Goal: Information Seeking & Learning: Learn about a topic

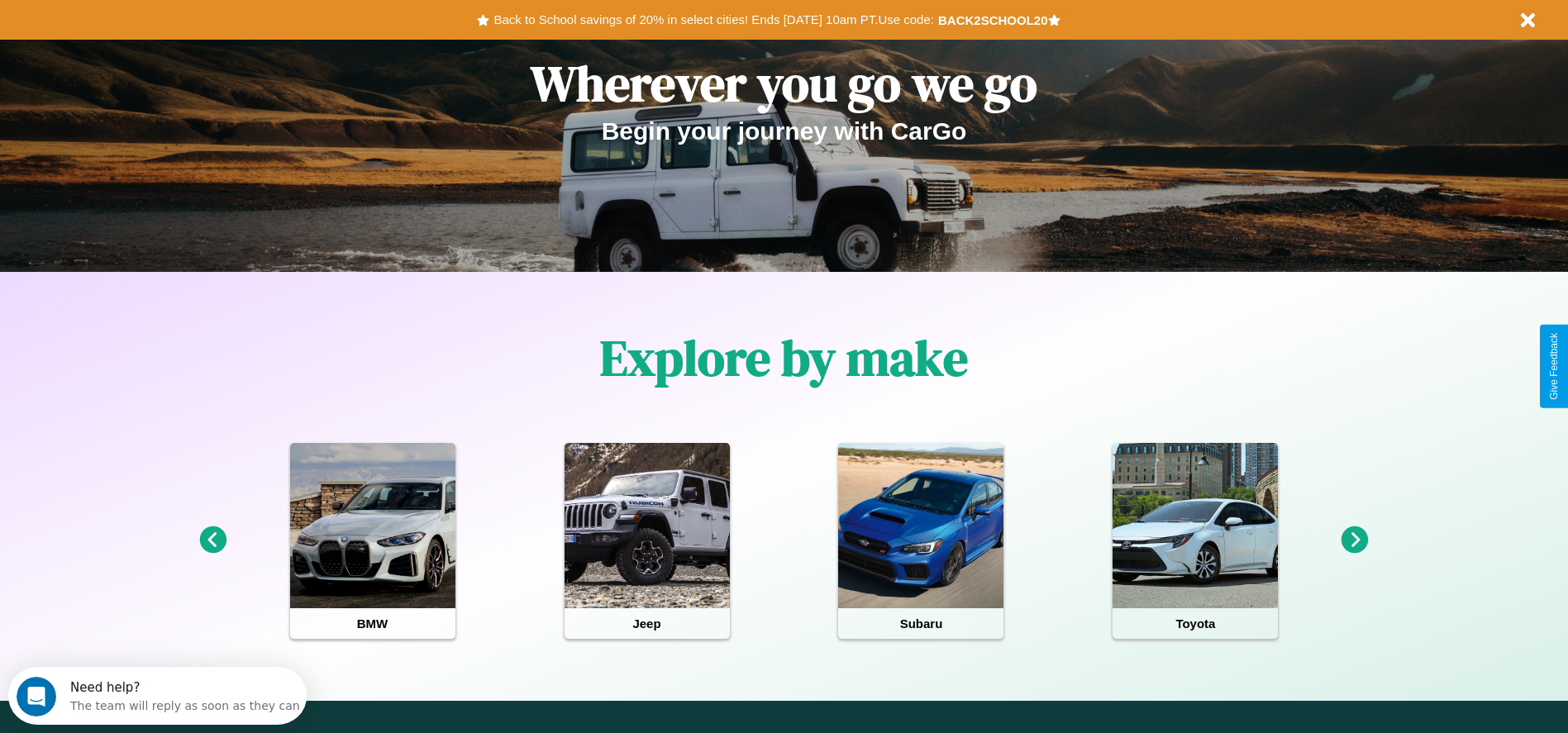
scroll to position [343, 0]
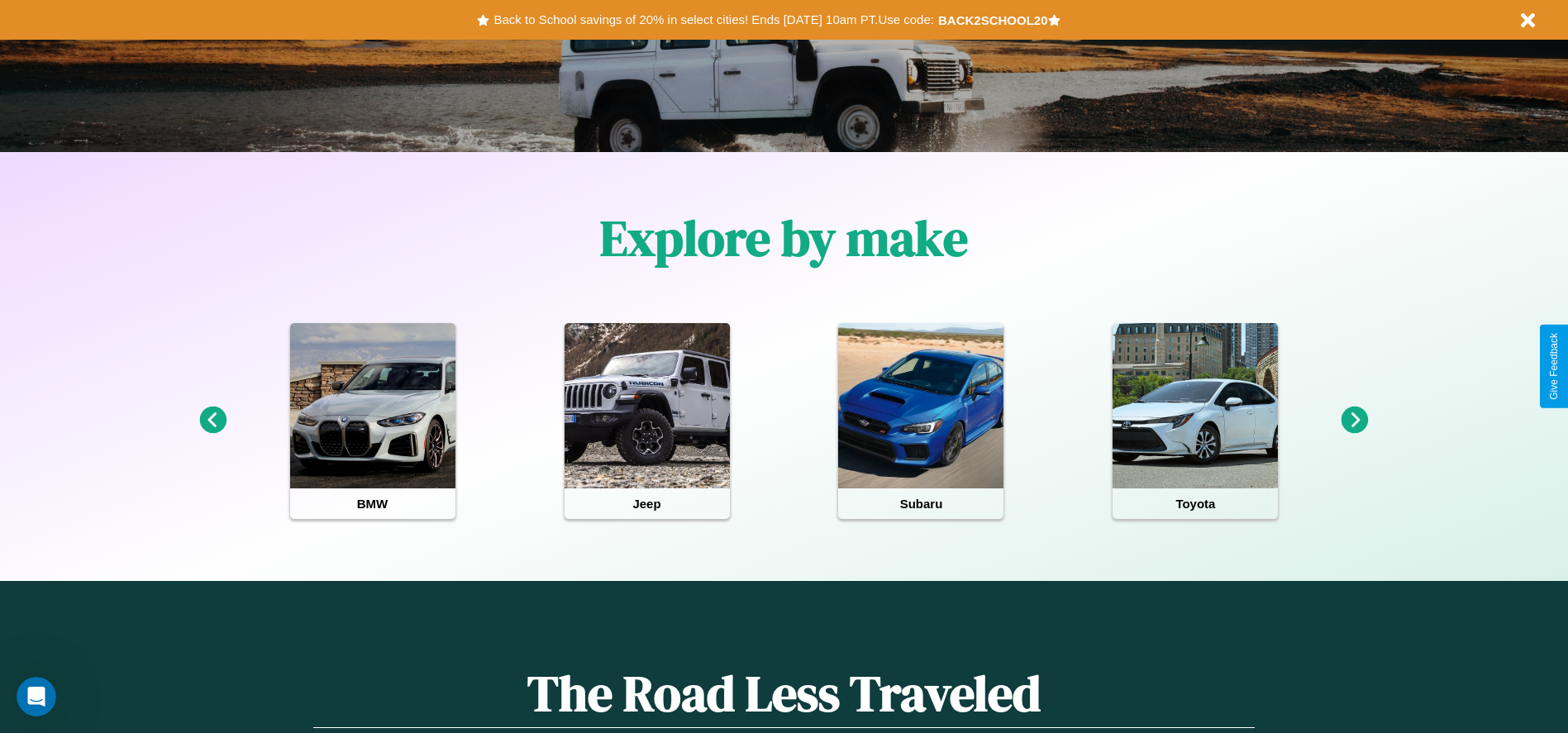
click at [212, 421] on icon at bounding box center [212, 420] width 27 height 27
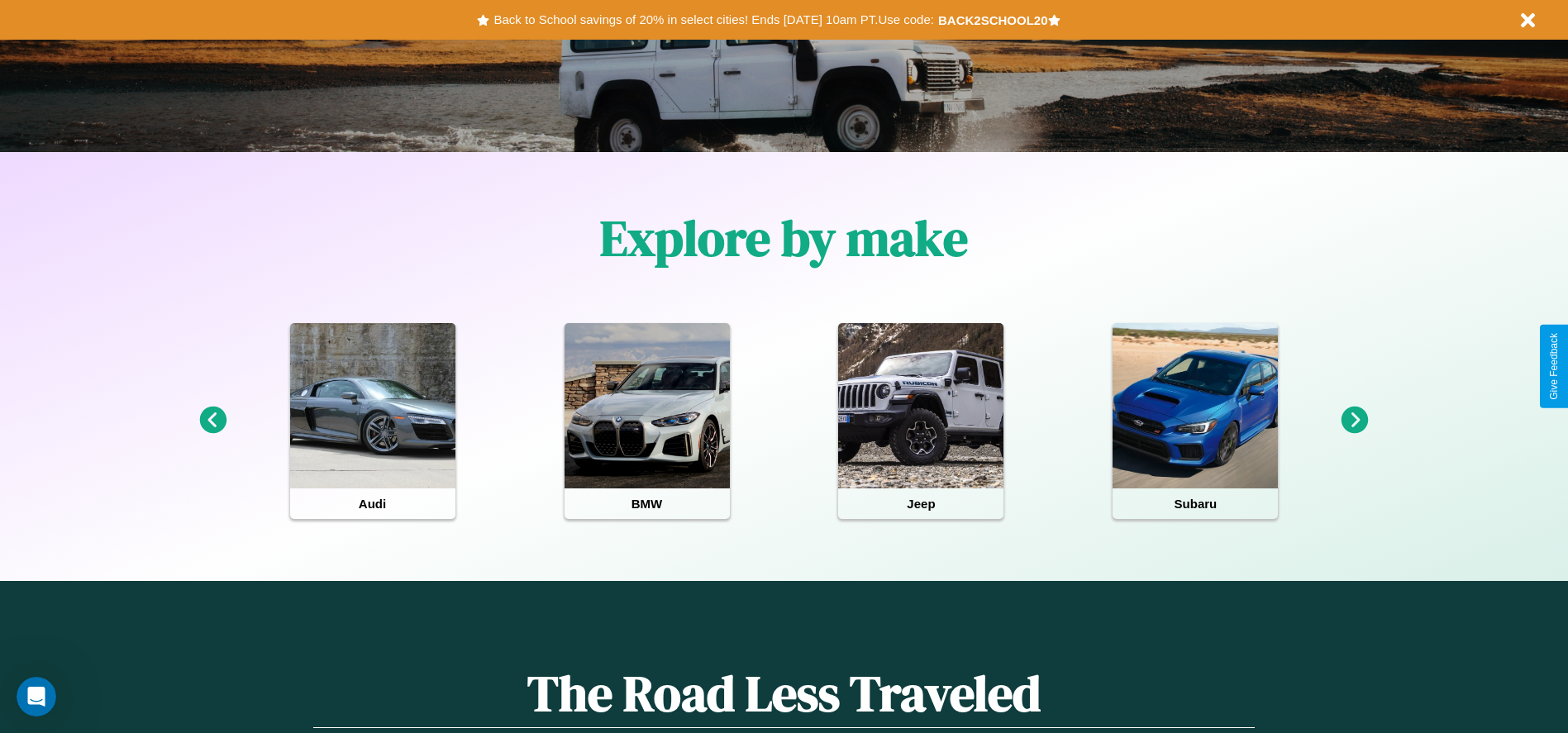
click at [1355, 421] on icon at bounding box center [1355, 420] width 27 height 27
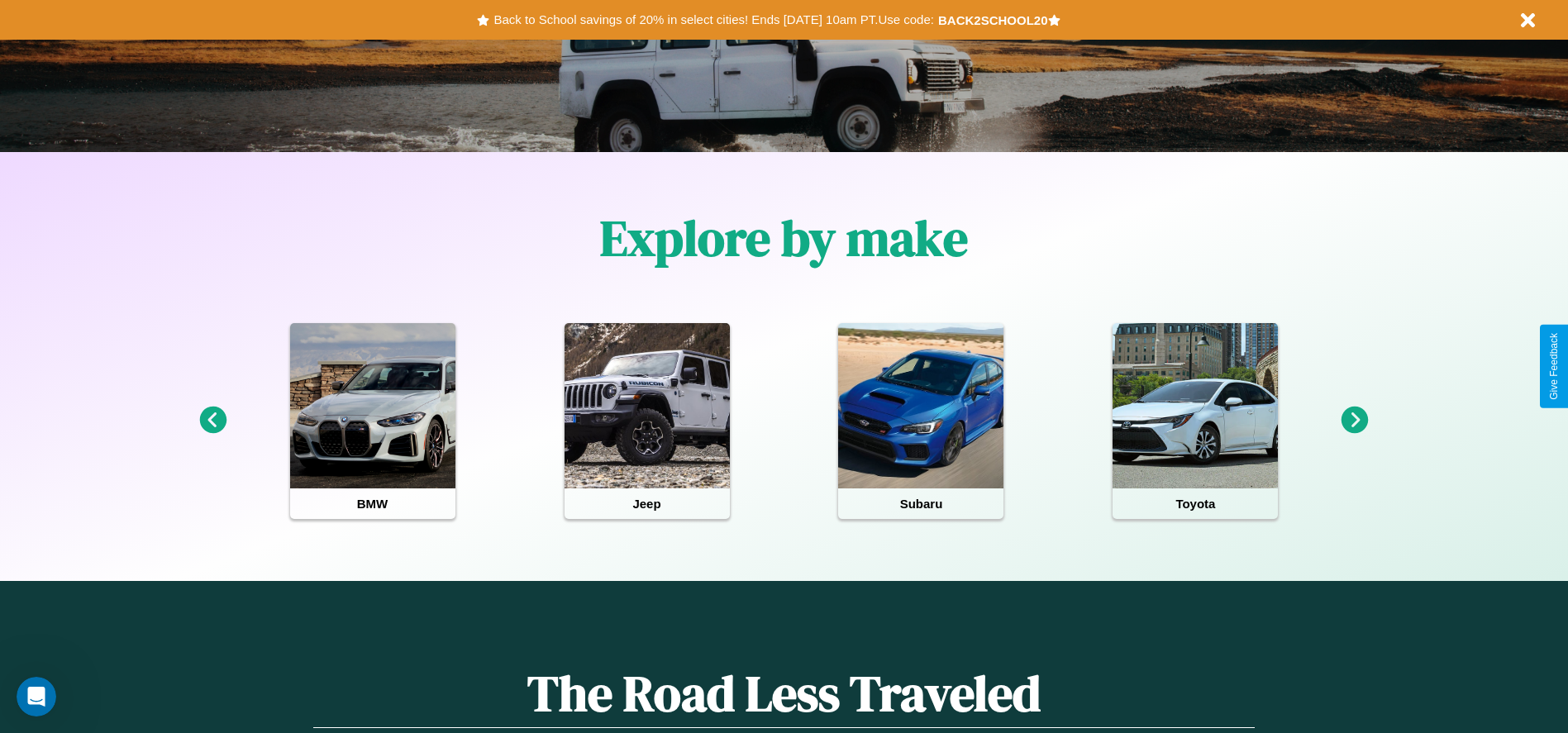
click at [1355, 421] on icon at bounding box center [1355, 420] width 27 height 27
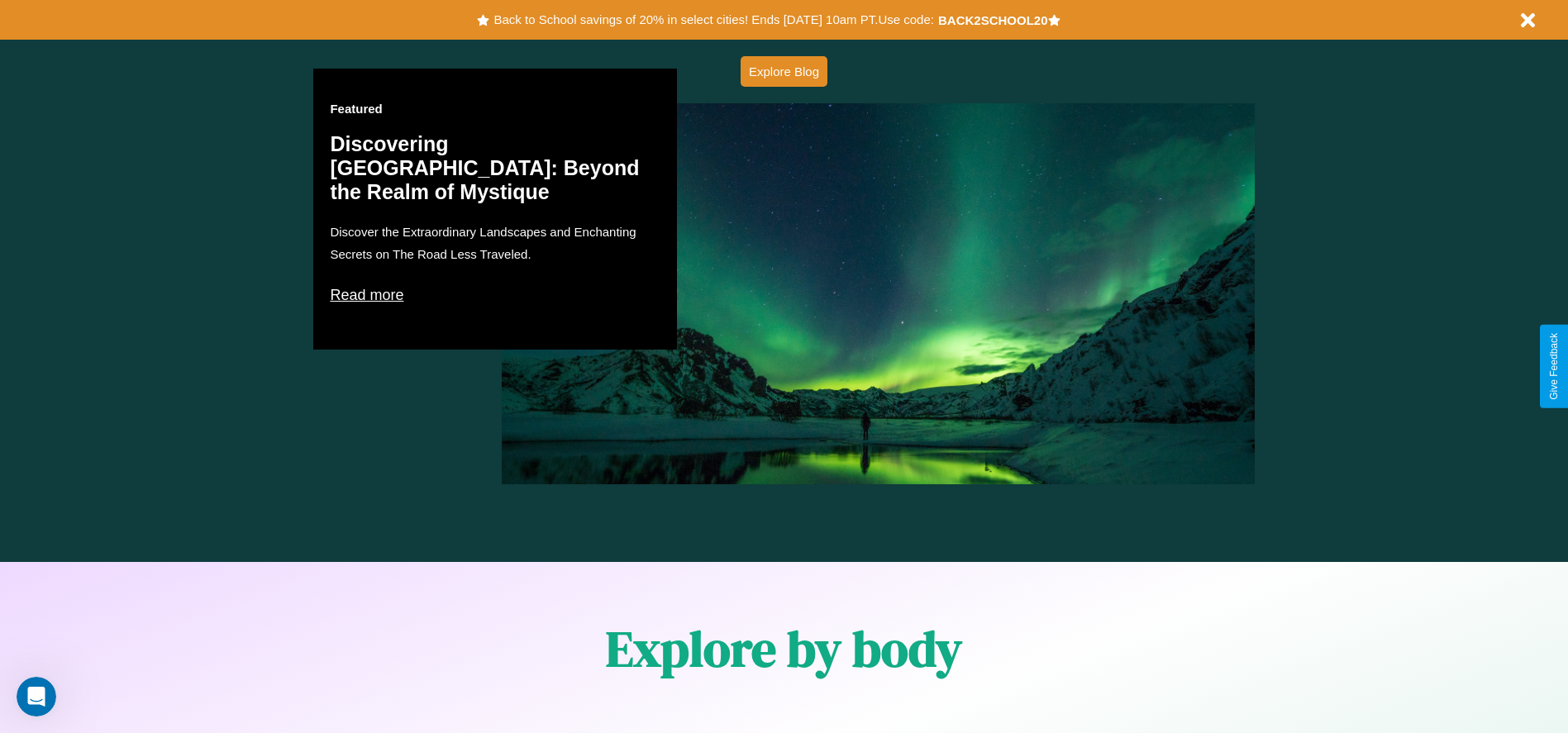
scroll to position [2371, 0]
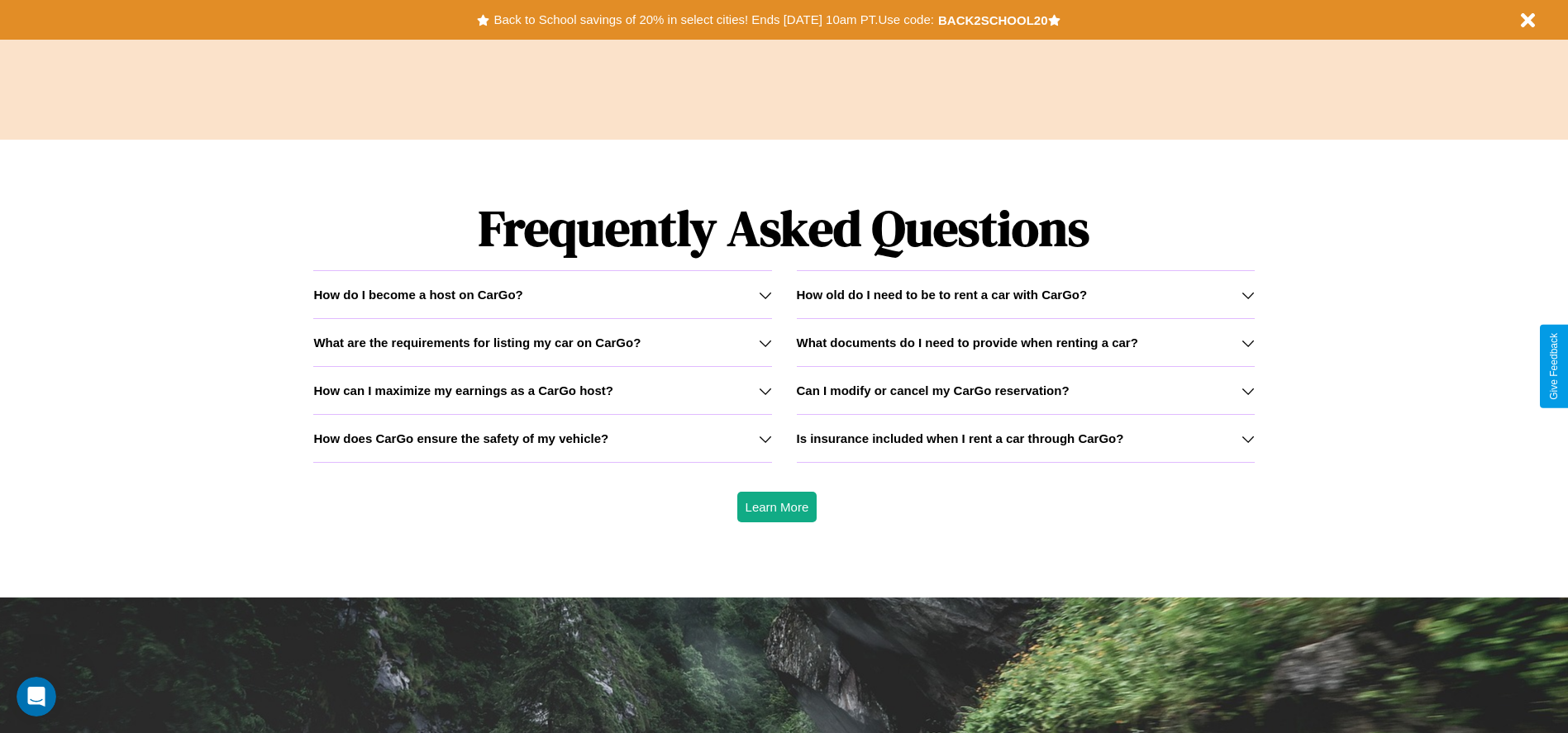
click at [542, 390] on h3 "How can I maximize my earnings as a CarGo host?" at bounding box center [463, 390] width 300 height 14
click at [1025, 438] on h3 "Is insurance included when I rent a car through CarGo?" at bounding box center [960, 438] width 327 height 14
click at [765, 438] on icon at bounding box center [765, 438] width 13 height 13
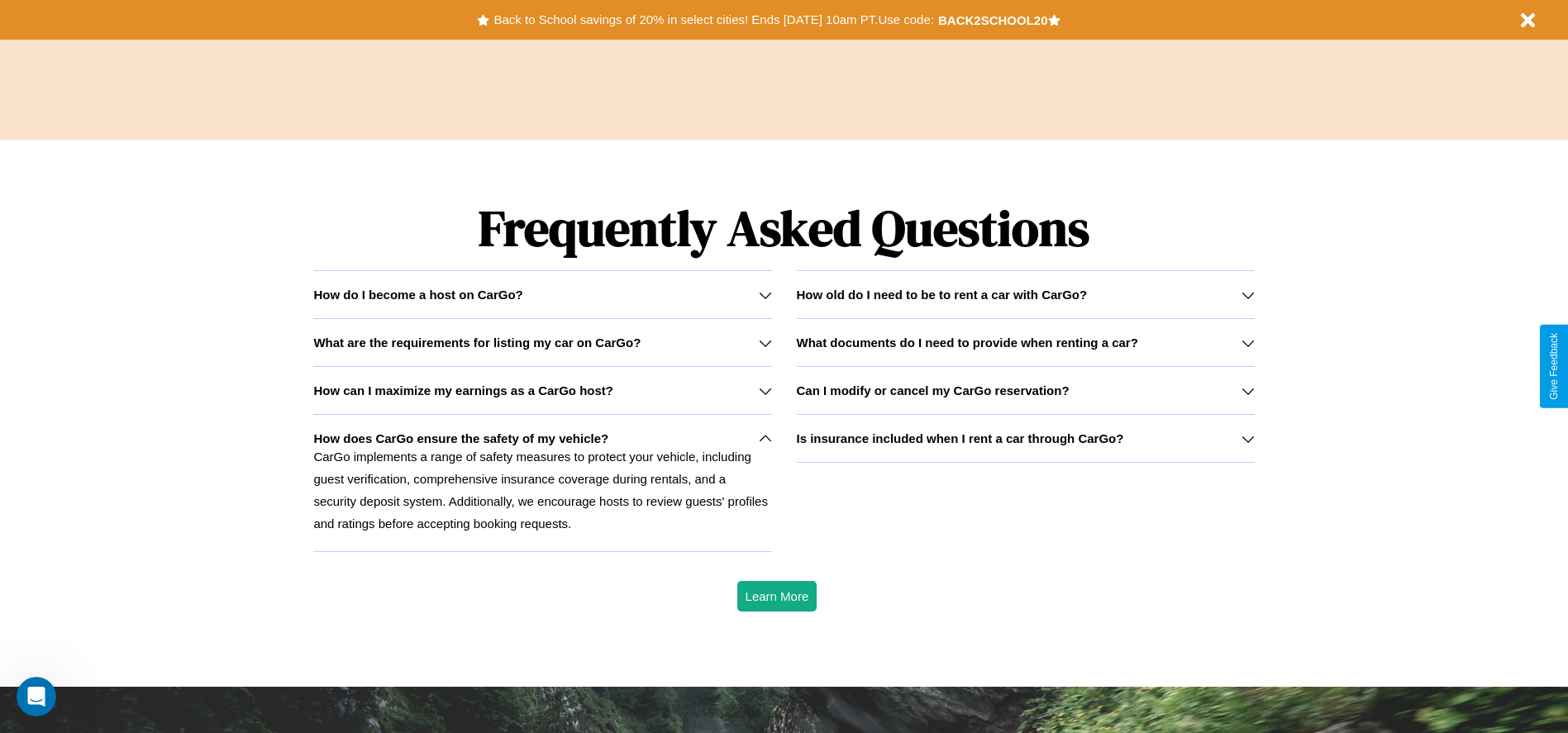
click at [765, 342] on icon at bounding box center [765, 343] width 13 height 13
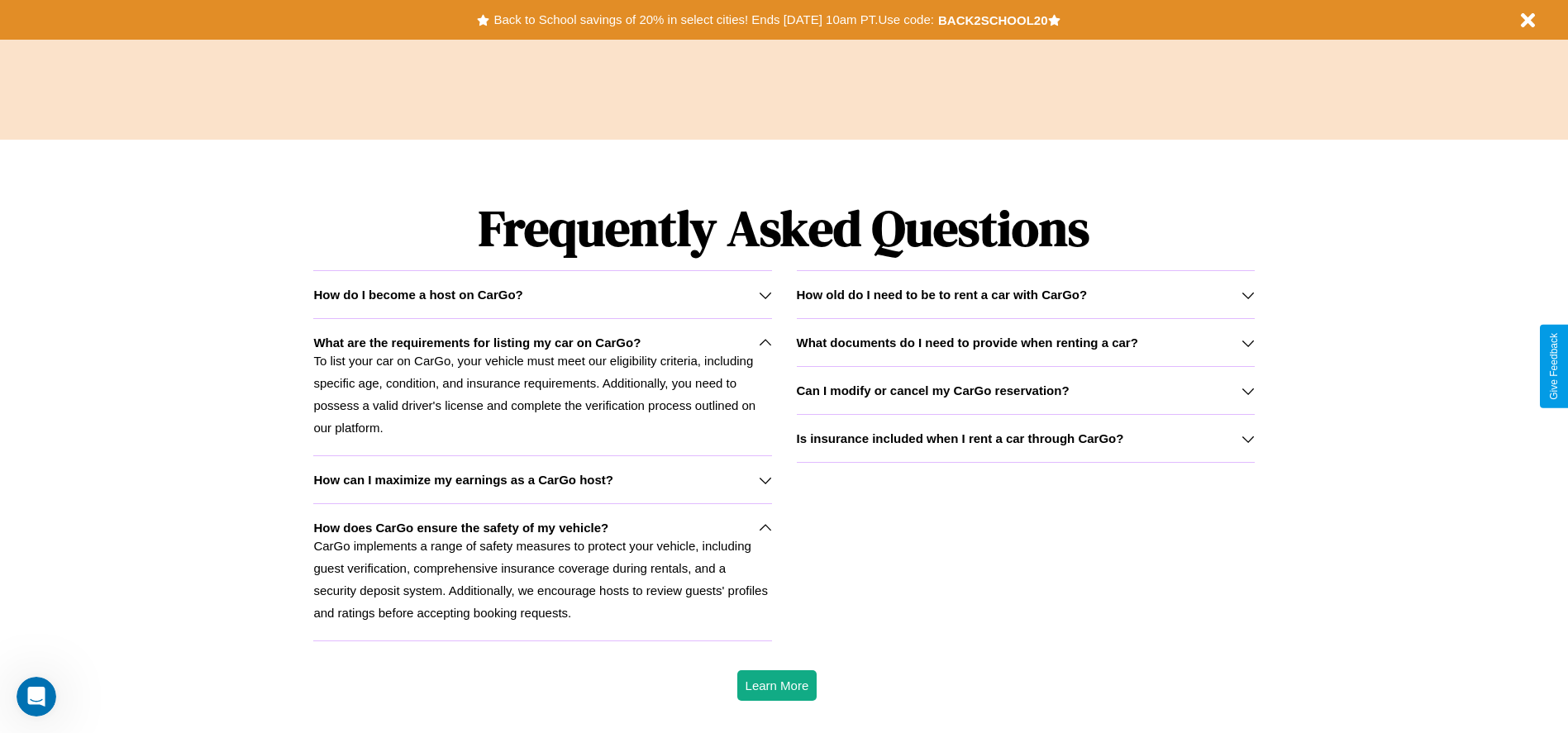
click at [1025, 342] on h3 "What documents do I need to provide when renting a car?" at bounding box center [967, 342] width 341 height 14
click at [1247, 390] on icon at bounding box center [1248, 391] width 13 height 13
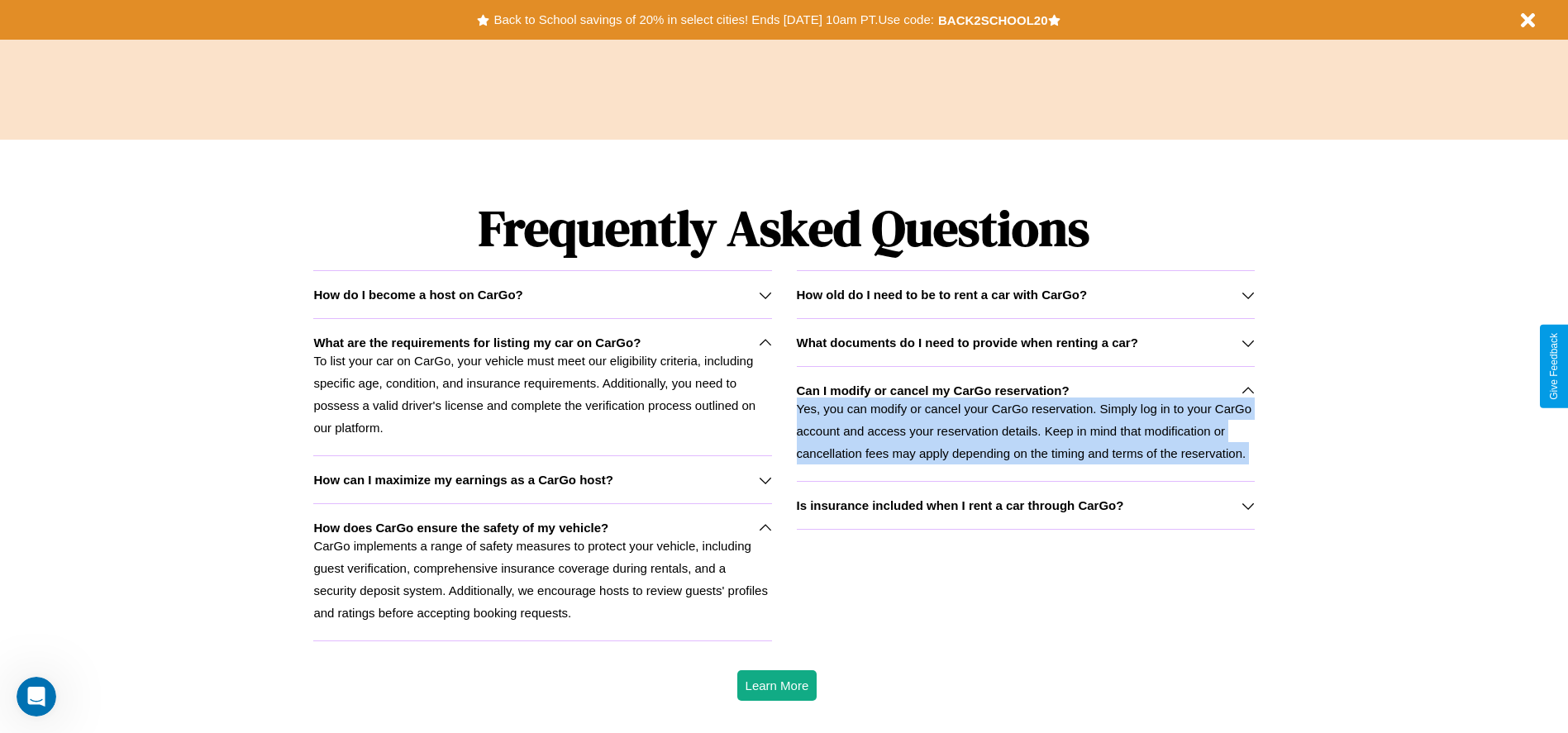
scroll to position [0, 0]
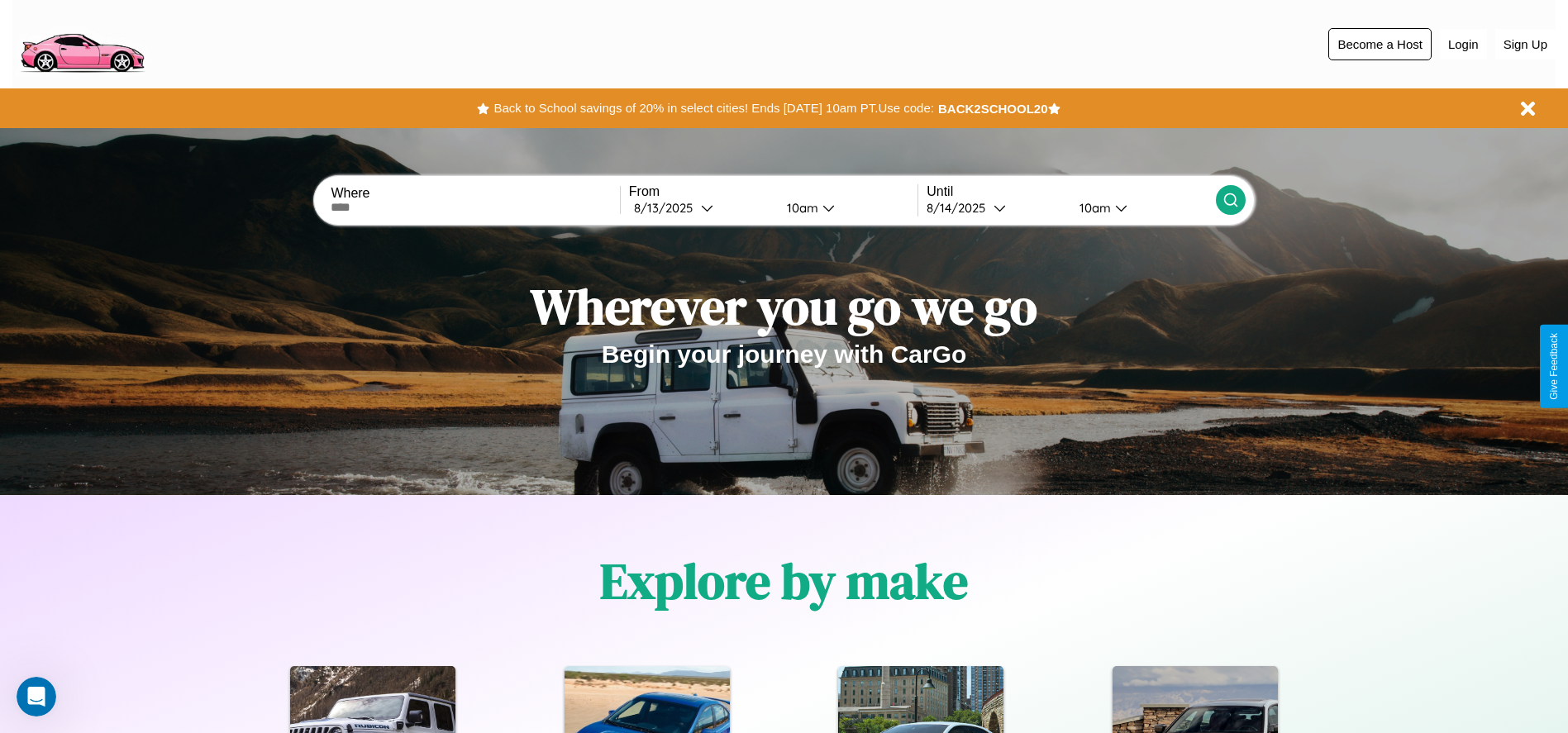
click at [1379, 44] on button "Become a Host" at bounding box center [1379, 44] width 103 height 32
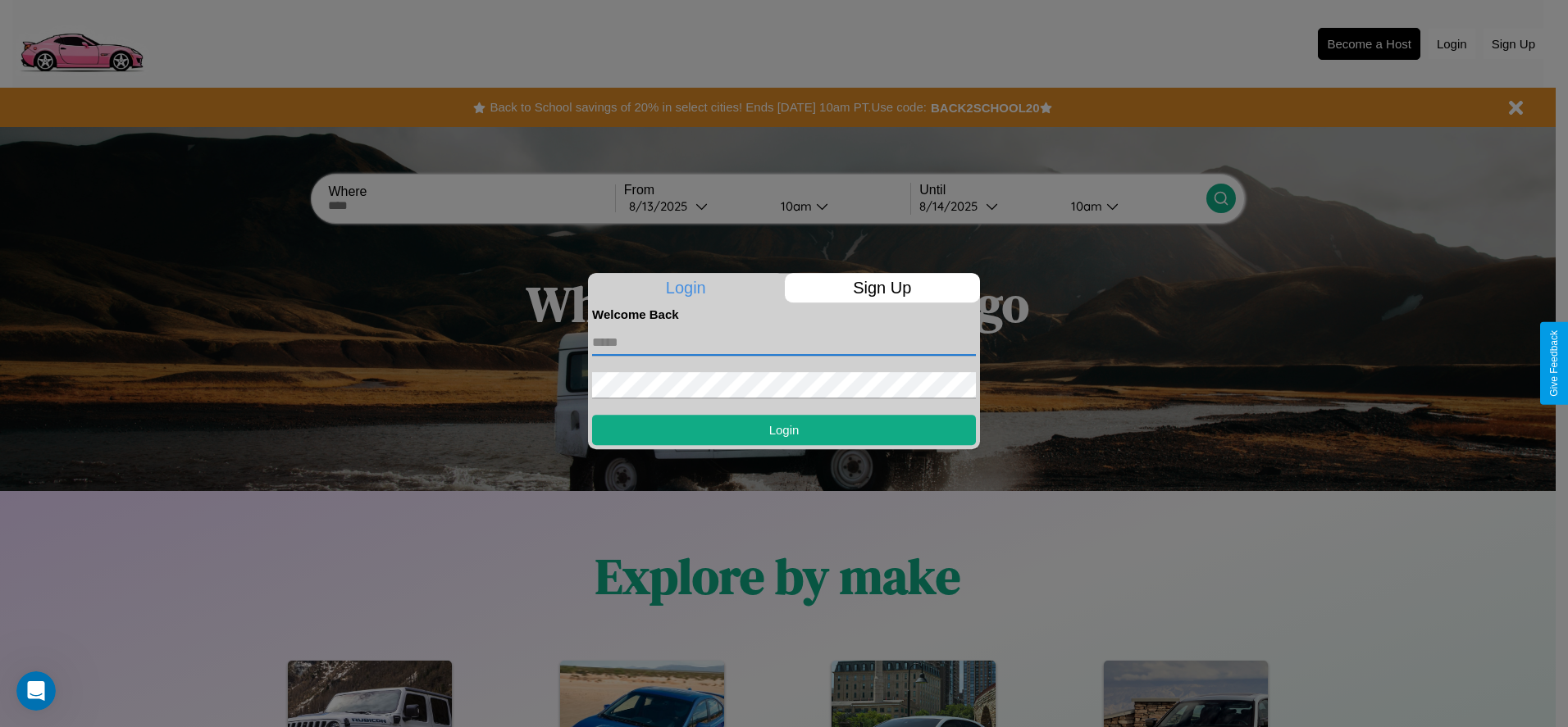
click at [784, 342] on input "text" at bounding box center [784, 342] width 384 height 26
type input "**********"
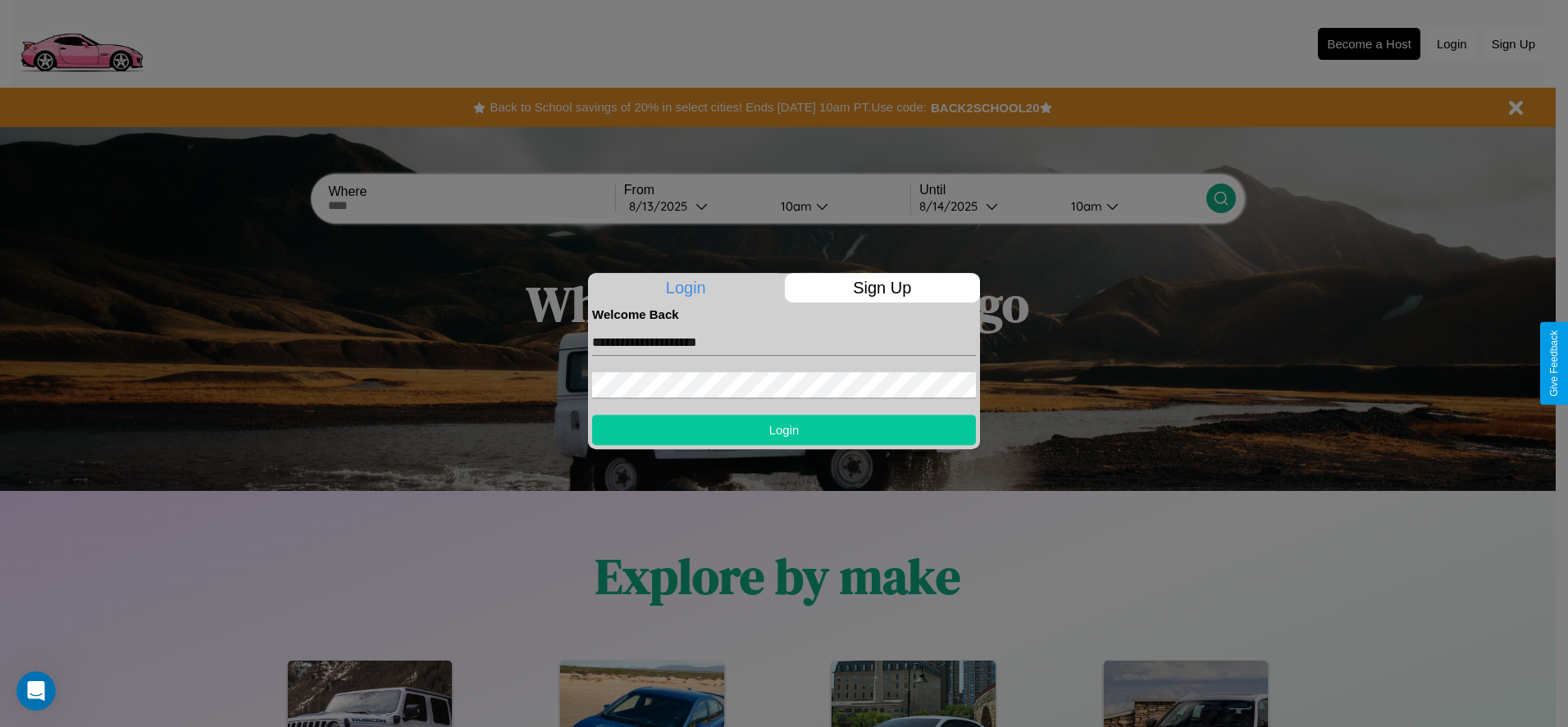
click at [784, 429] on button "Login" at bounding box center [784, 429] width 384 height 31
